Goal: Task Accomplishment & Management: Manage account settings

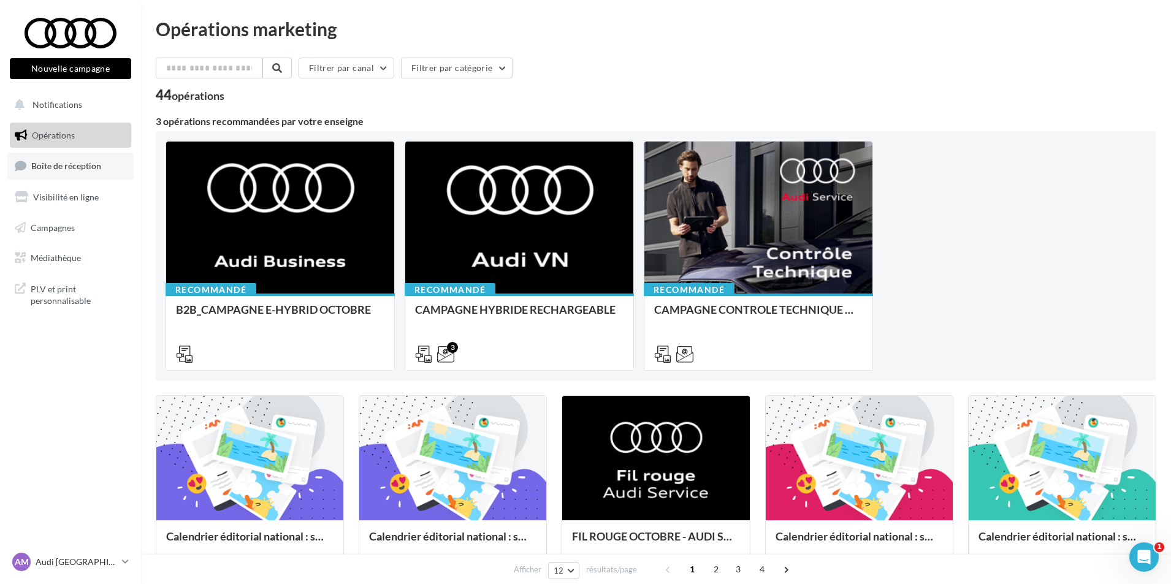
click at [45, 172] on link "Boîte de réception" at bounding box center [70, 166] width 126 height 26
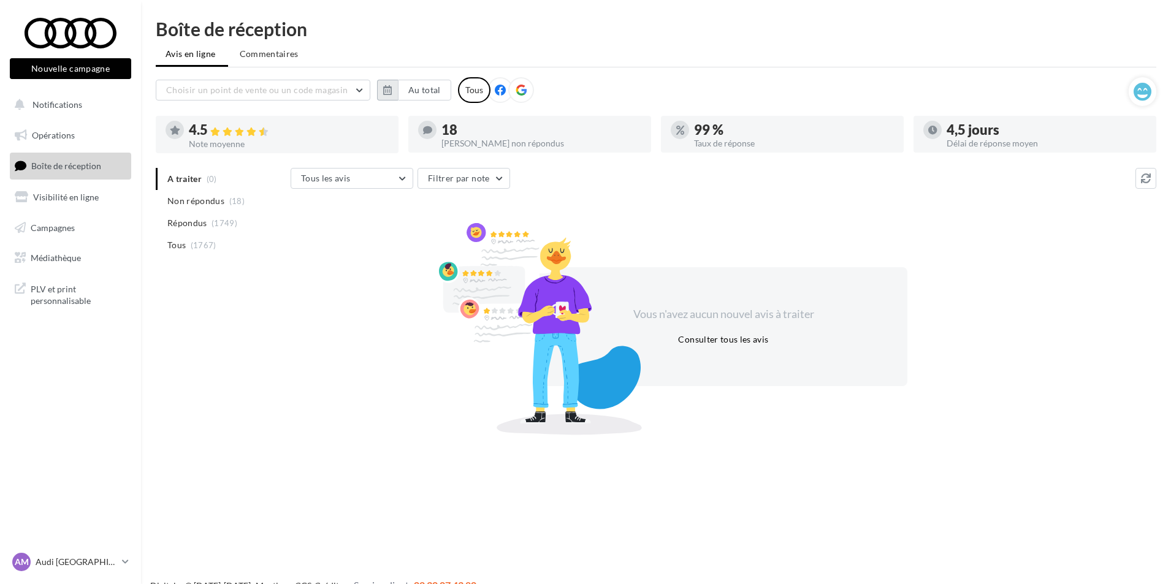
click at [395, 95] on button "button" at bounding box center [387, 90] width 21 height 21
click at [442, 158] on button "1" at bounding box center [439, 164] width 18 height 18
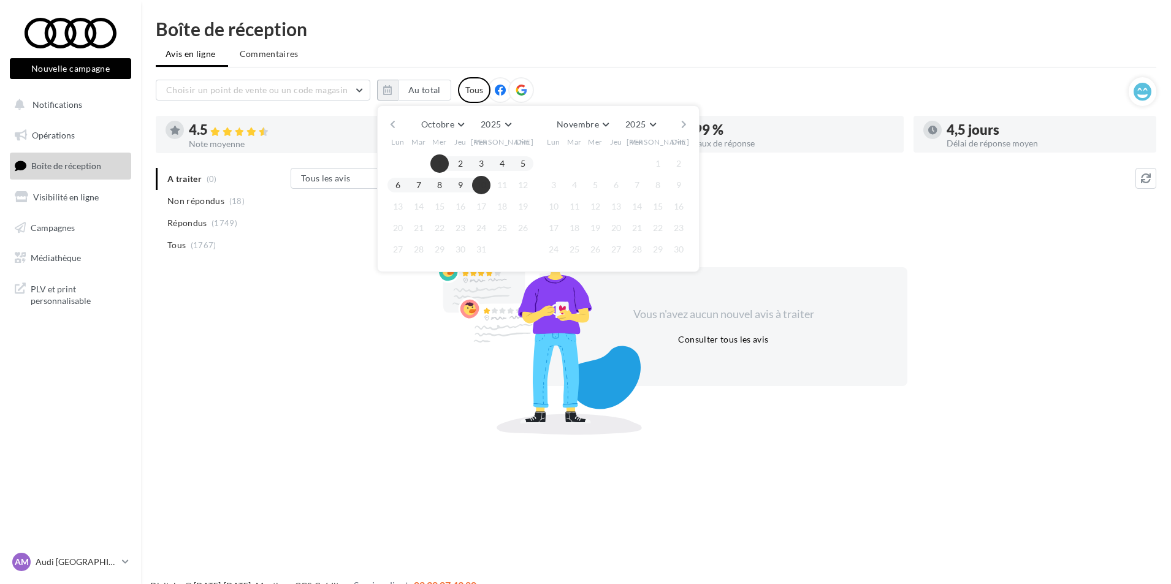
click at [480, 189] on button "10" at bounding box center [481, 185] width 18 height 18
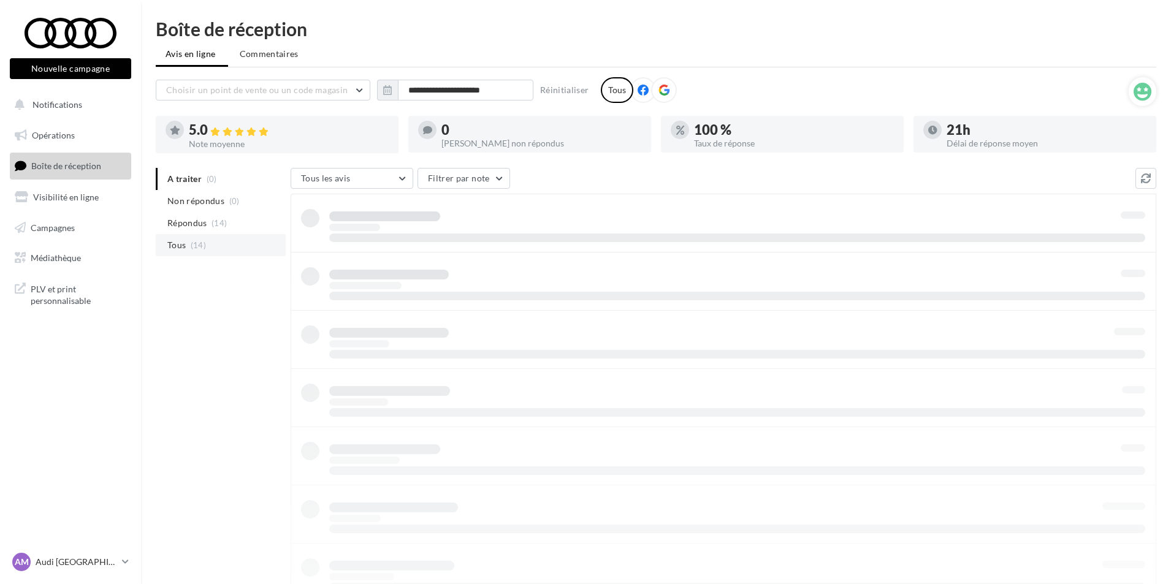
click at [188, 240] on li "Tous (14)" at bounding box center [221, 245] width 130 height 22
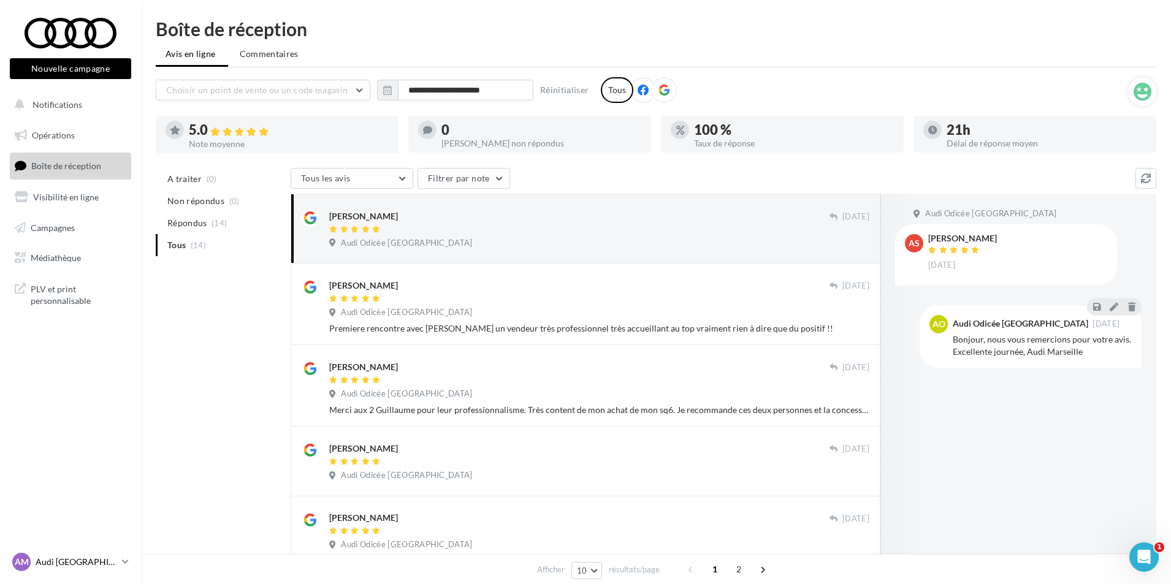
click at [109, 564] on p "Audi [GEOGRAPHIC_DATA]" at bounding box center [77, 562] width 82 height 12
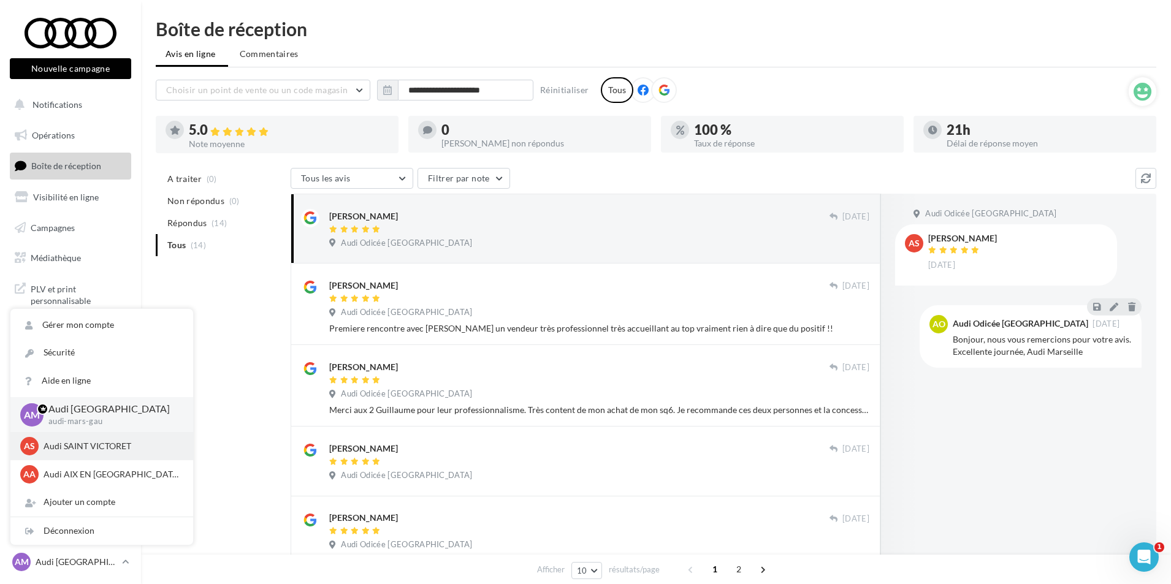
click at [84, 450] on p "Audi SAINT VICTORET" at bounding box center [111, 446] width 135 height 12
